Goal: Complete application form

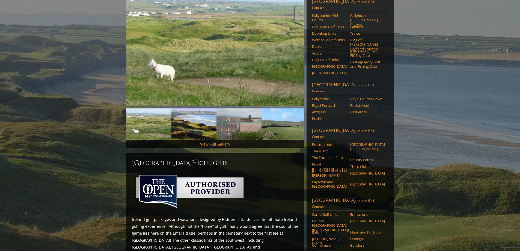
scroll to position [90, 0]
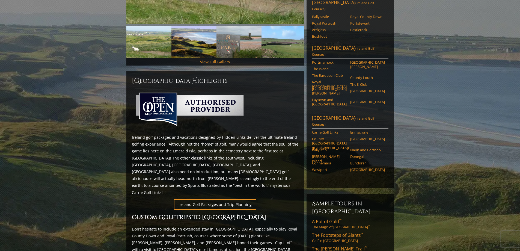
scroll to position [173, 0]
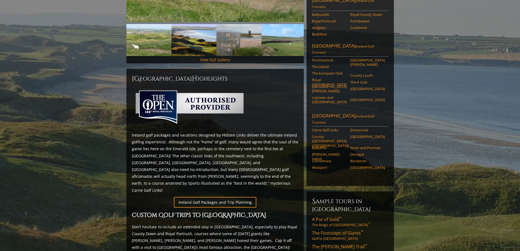
click at [418, 137] on section "Home [GEOGRAPHIC_DATA] [GEOGRAPHIC_DATA] G olf P ackages Previous Next Previous…" at bounding box center [260, 245] width 520 height 750
click at [419, 137] on section "Home [GEOGRAPHIC_DATA] [GEOGRAPHIC_DATA] G olf P ackages Previous Next Previous…" at bounding box center [260, 245] width 520 height 750
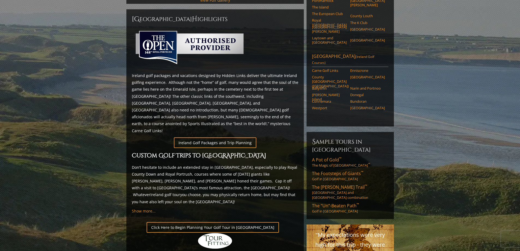
scroll to position [236, 0]
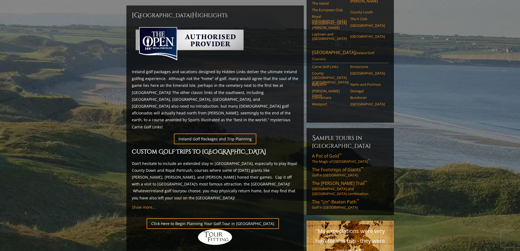
click at [229, 134] on link "Ireland Golf Packages and Trip Planning" at bounding box center [215, 139] width 82 height 11
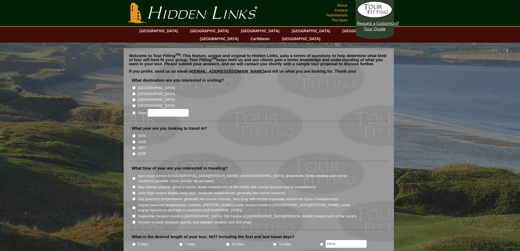
click at [134, 86] on input "[GEOGRAPHIC_DATA]" at bounding box center [134, 88] width 4 height 4
radio input "true"
click at [134, 140] on input "2026" at bounding box center [134, 142] width 4 height 4
radio input "true"
click at [349, 175] on label "April (easy access to St. Andrews and Ballybunion, great deals, spotty weather …" at bounding box center [248, 178] width 220 height 11
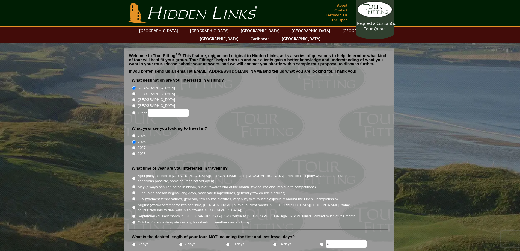
click at [136, 177] on input "April (easy access to St. Andrews and Ballybunion, great deals, spotty weather …" at bounding box center [134, 179] width 4 height 4
radio input "true"
click at [134, 177] on input "April (easy access to St. Andrews and Ballybunion, great deals, spotty weather …" at bounding box center [134, 179] width 4 height 4
click at [134, 220] on input "October (crowds dissipate quickly, less daylight, weather cool and crisp)" at bounding box center [134, 222] width 4 height 4
radio input "true"
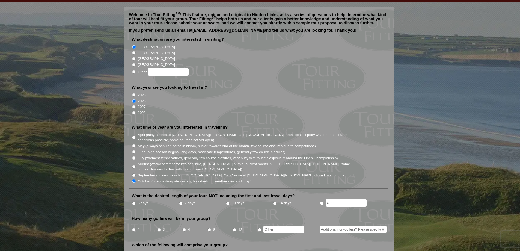
scroll to position [45, 0]
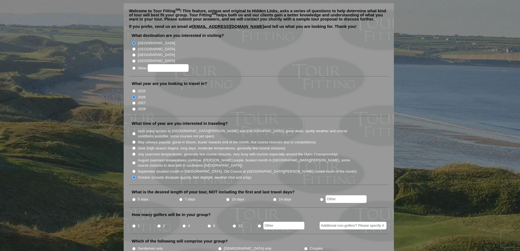
click at [134, 198] on input "5 days" at bounding box center [134, 200] width 4 height 4
radio input "true"
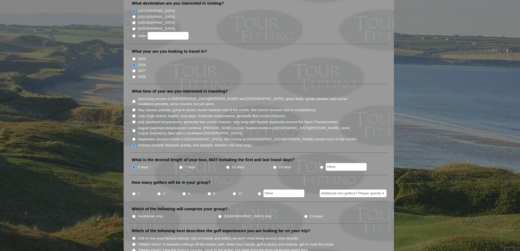
scroll to position [79, 0]
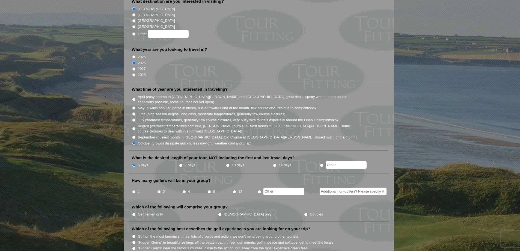
click at [159, 190] on input "2" at bounding box center [159, 192] width 4 height 4
radio input "true"
click at [304, 213] on input "Couples" at bounding box center [306, 215] width 4 height 4
radio input "true"
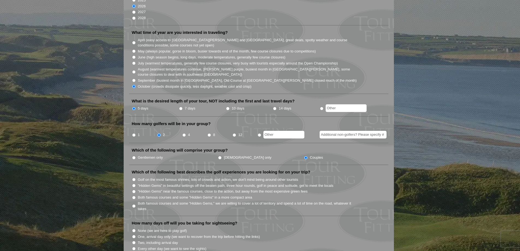
scroll to position [136, 0]
click at [134, 184] on input ""Hidden Gems" in beautiful settings off the beaten path, three hour rounds, gol…" at bounding box center [134, 186] width 4 height 4
radio input "true"
click at [134, 247] on input "Every other day (we want to see the sights)" at bounding box center [134, 249] width 4 height 4
radio input "true"
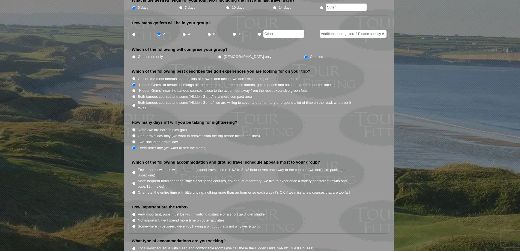
scroll to position [237, 0]
click at [133, 190] on input "One hotel the entire time with little driving, nothing more than an hour or so …" at bounding box center [134, 192] width 4 height 4
radio input "true"
click at [134, 224] on input "Somewhere in between, we enjoy having a pint but that's not why we're going" at bounding box center [134, 226] width 4 height 4
radio input "true"
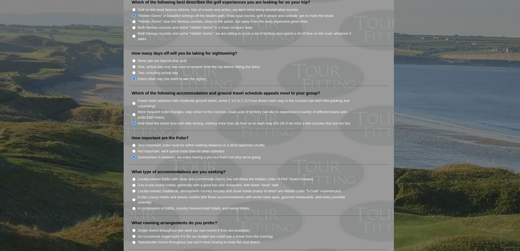
scroll to position [308, 0]
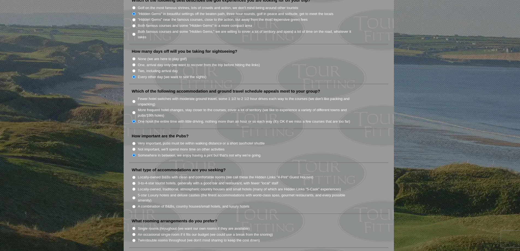
click at [134, 176] on input "Locally-owned B&Bs with clean and comfortable rooms (we call these the Hidden L…" at bounding box center [134, 178] width 4 height 4
radio input "true"
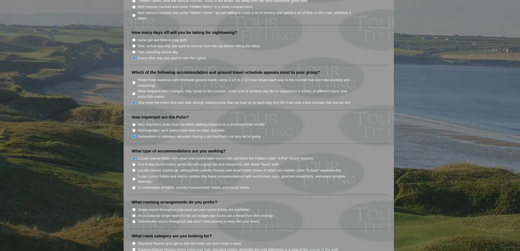
scroll to position [327, 0]
click at [134, 207] on input "Single rooms throughout (we want our own rooms if they are available)" at bounding box center [134, 209] width 4 height 4
radio input "true"
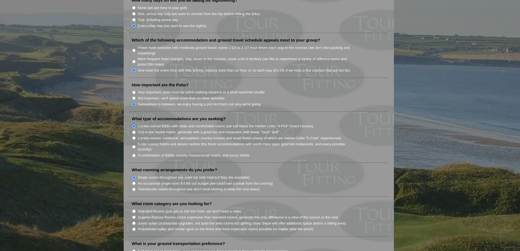
scroll to position [363, 0]
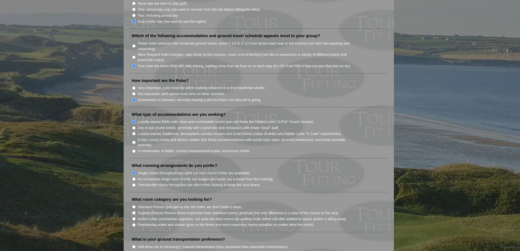
click at [134, 205] on input "Standard Rooms (just get us into the hotel, we don't need a view)" at bounding box center [134, 207] width 4 height 4
radio input "true"
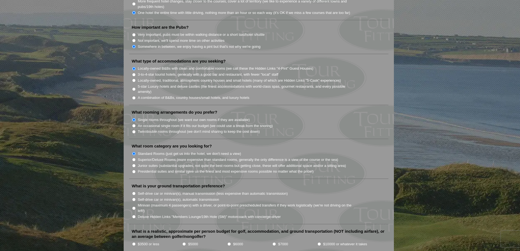
scroll to position [421, 0]
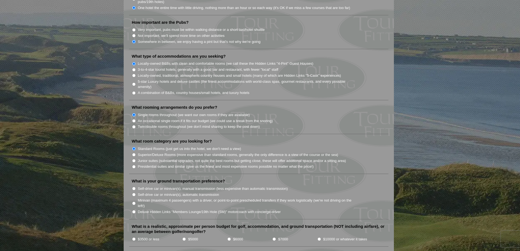
click at [334, 185] on li "Self-drive car or minivan(s), manual transmission (less expensive than automati…" at bounding box center [261, 188] width 258 height 6
click at [132, 193] on input "Self-drive car or minivan(s), automatic transmission" at bounding box center [134, 195] width 4 height 4
radio input "true"
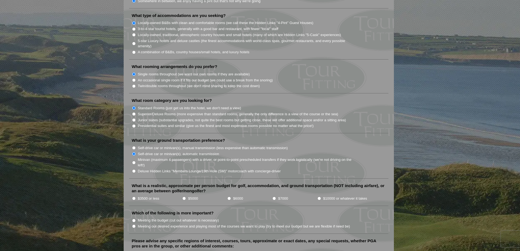
scroll to position [464, 0]
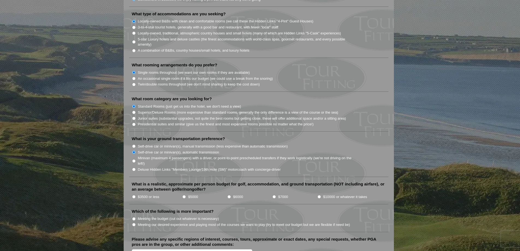
click at [135, 195] on input "$3500 or less" at bounding box center [134, 197] width 4 height 4
radio input "true"
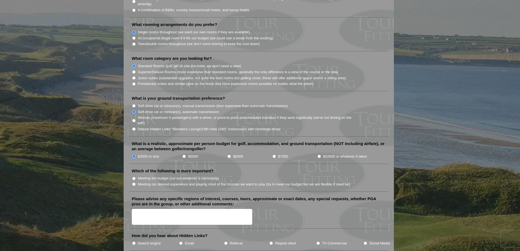
scroll to position [507, 0]
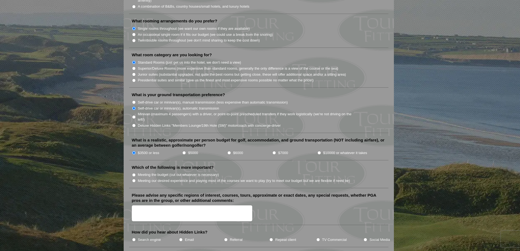
click at [133, 173] on input "Meeting the budget (cut out whatever is necessary)" at bounding box center [134, 175] width 4 height 4
radio input "true"
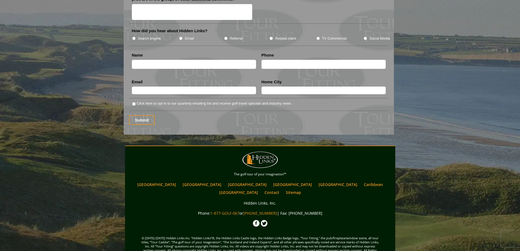
scroll to position [713, 0]
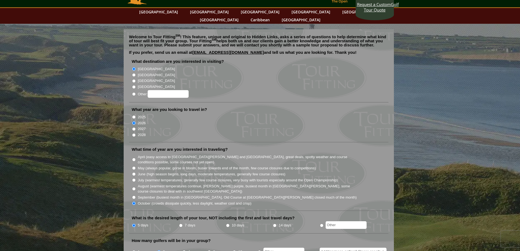
scroll to position [0, 0]
